Goal: Information Seeking & Learning: Learn about a topic

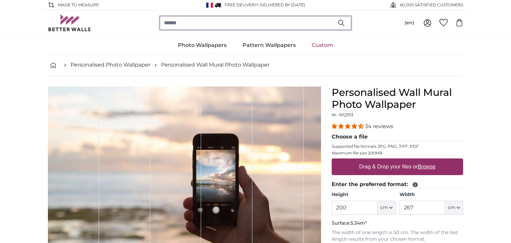
click at [214, 22] on input "search" at bounding box center [256, 23] width 192 height 14
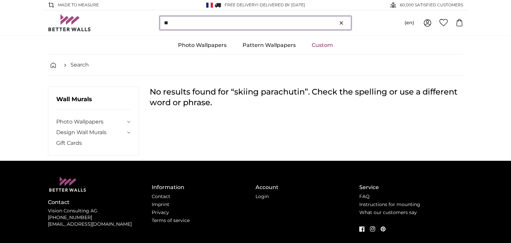
type input "*"
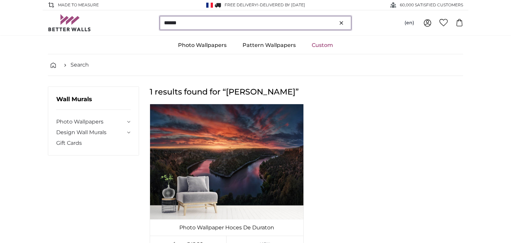
type input "******"
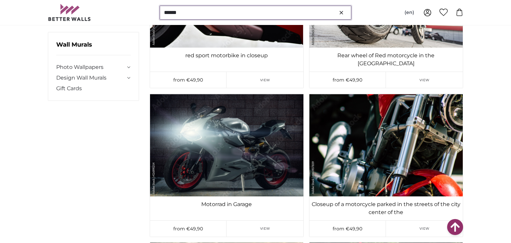
scroll to position [679, 0]
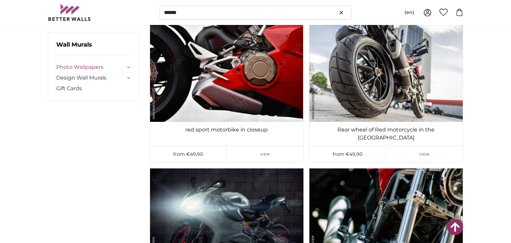
click at [98, 68] on link "Photo Wallpapers" at bounding box center [90, 67] width 69 height 8
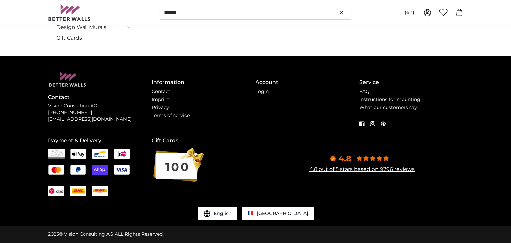
scroll to position [0, 0]
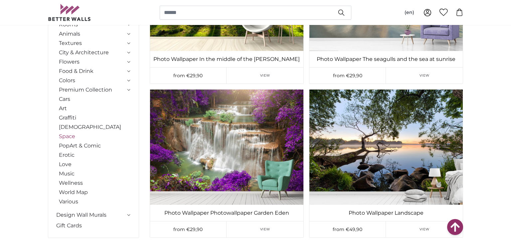
scroll to position [151, 0]
click at [75, 201] on link "Various" at bounding box center [95, 202] width 72 height 8
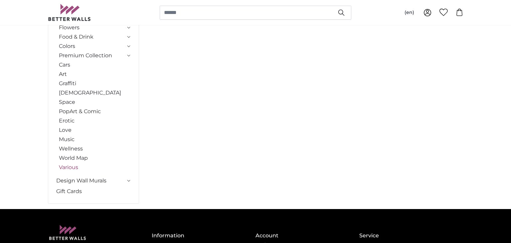
scroll to position [0, 0]
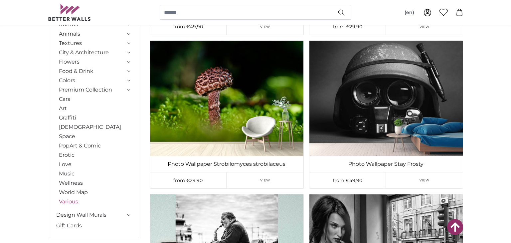
scroll to position [1888, 0]
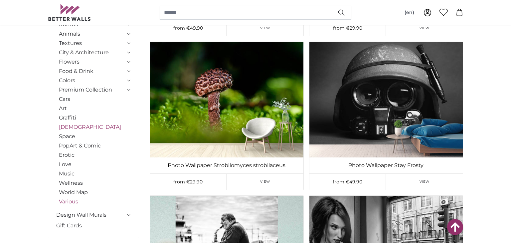
click at [77, 126] on link "[DEMOGRAPHIC_DATA]" at bounding box center [95, 127] width 72 height 8
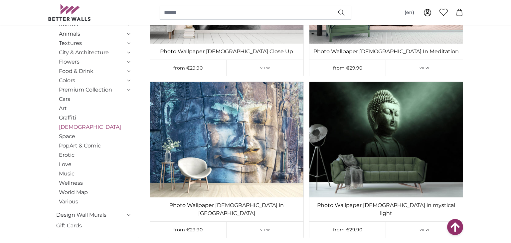
scroll to position [475, 0]
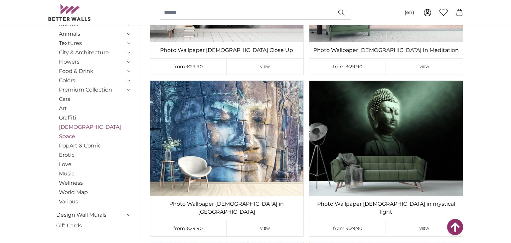
click at [68, 136] on link "Space" at bounding box center [95, 136] width 72 height 8
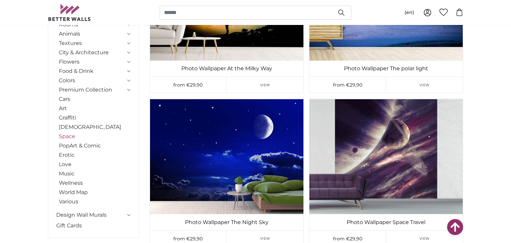
scroll to position [599, 0]
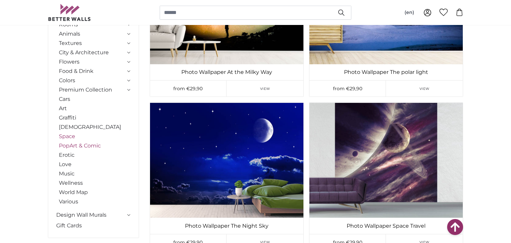
click at [74, 146] on link "PopArt & Comic" at bounding box center [95, 146] width 72 height 8
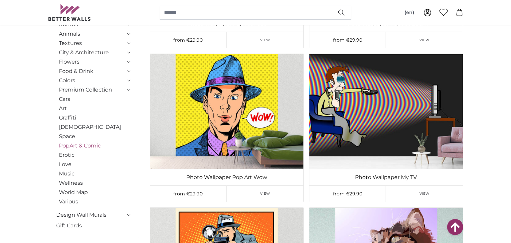
scroll to position [645, 0]
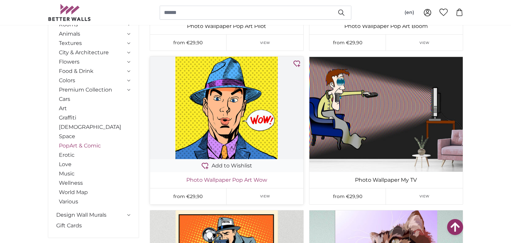
click at [281, 179] on link "Photo Wallpaper Pop Art Wow" at bounding box center [226, 180] width 151 height 8
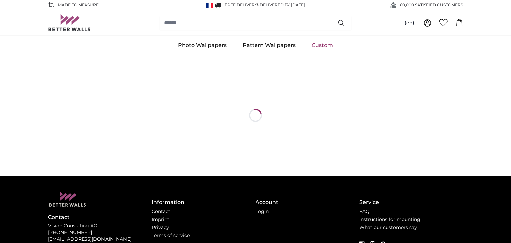
scroll to position [0, 0]
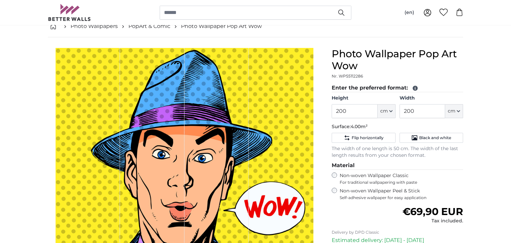
scroll to position [40, 0]
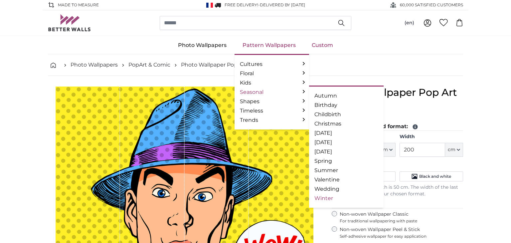
click at [329, 197] on link "Winter" at bounding box center [346, 198] width 64 height 8
